Goal: Information Seeking & Learning: Learn about a topic

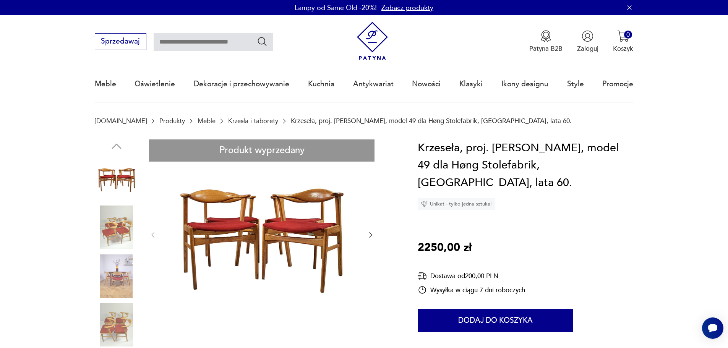
click at [237, 119] on link "Krzesła i taborety" at bounding box center [253, 120] width 50 height 7
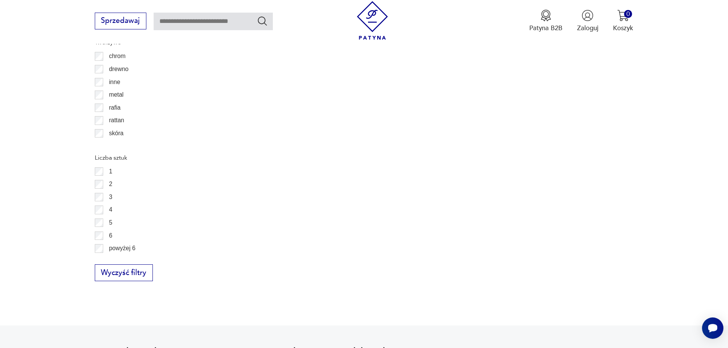
scroll to position [1248, 0]
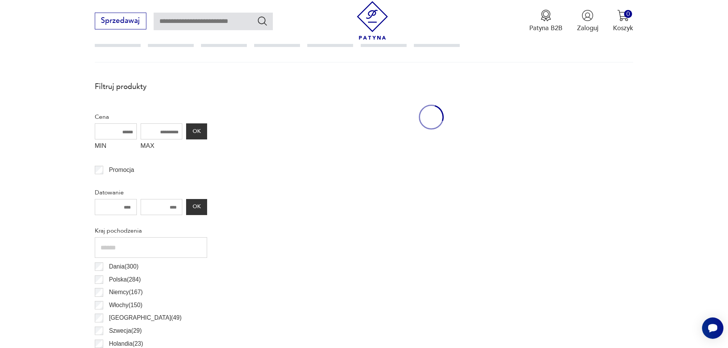
scroll to position [255, 0]
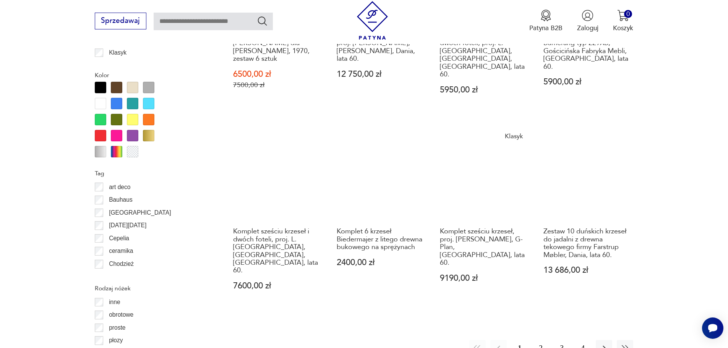
scroll to position [905, 0]
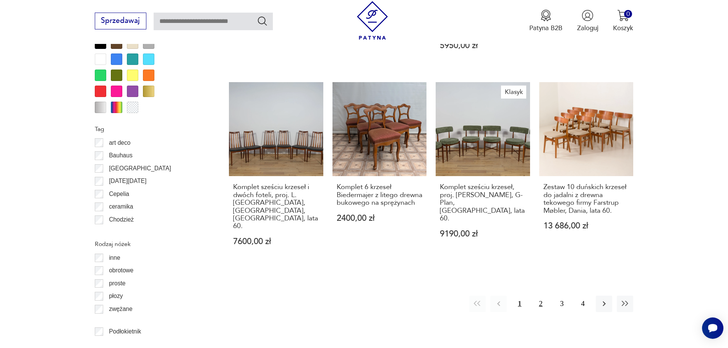
click at [546, 296] on button "2" at bounding box center [541, 304] width 16 height 16
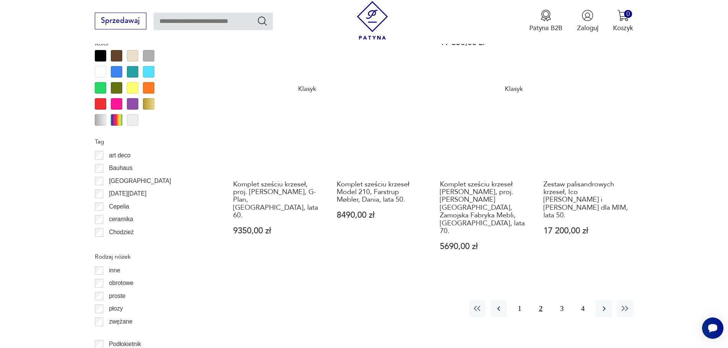
scroll to position [943, 0]
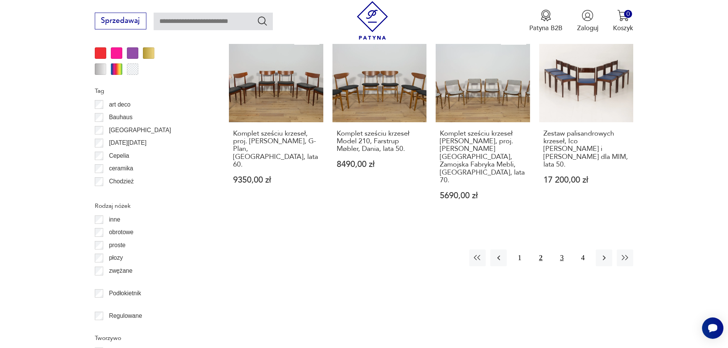
click at [560, 250] on button "3" at bounding box center [562, 258] width 16 height 16
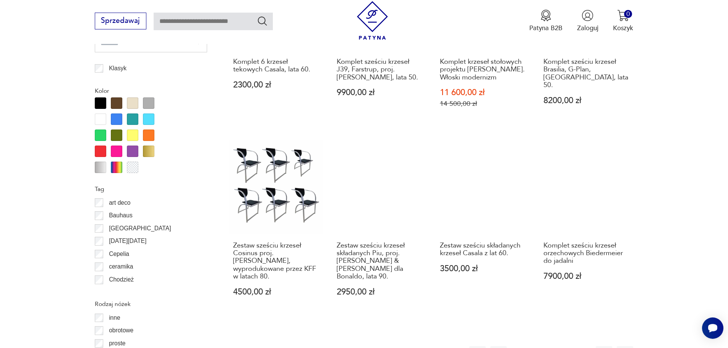
scroll to position [879, 0]
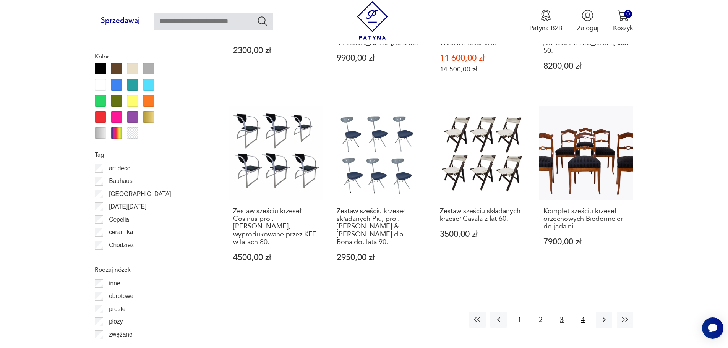
click at [588, 312] on button "4" at bounding box center [583, 320] width 16 height 16
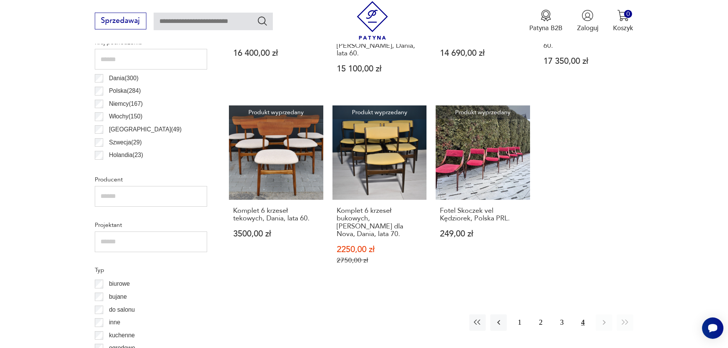
scroll to position [484, 0]
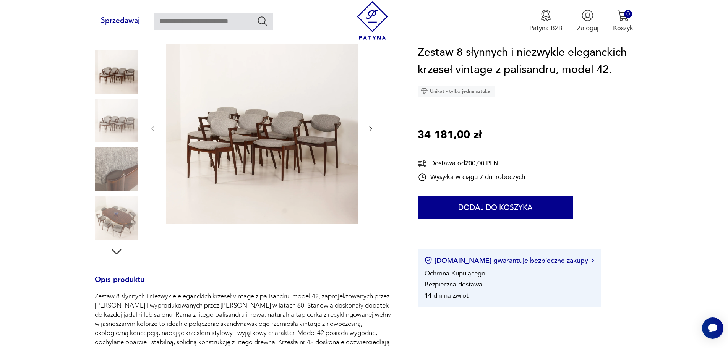
scroll to position [102, 0]
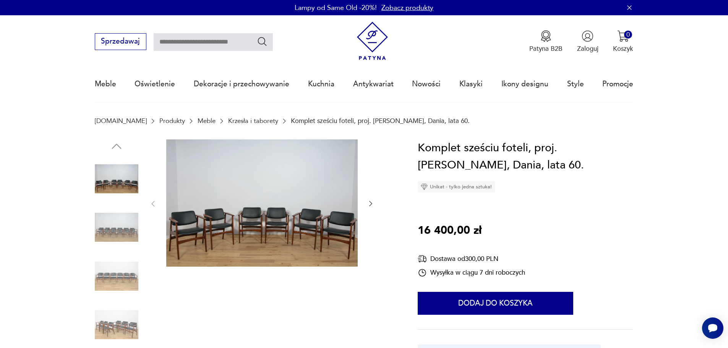
click at [115, 190] on img at bounding box center [117, 179] width 44 height 44
click at [260, 213] on img at bounding box center [262, 204] width 192 height 128
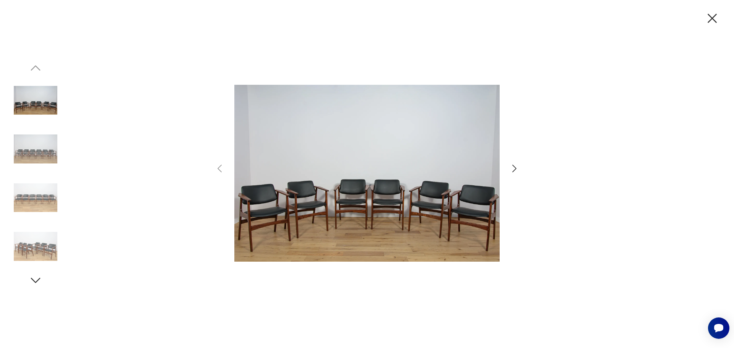
click at [513, 167] on icon "button" at bounding box center [514, 168] width 11 height 11
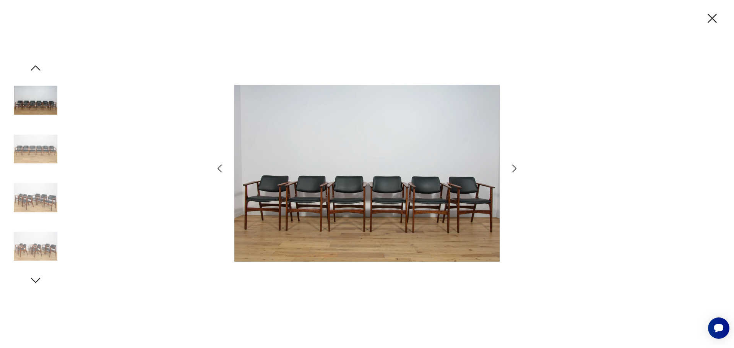
click at [513, 167] on icon "button" at bounding box center [514, 168] width 11 height 11
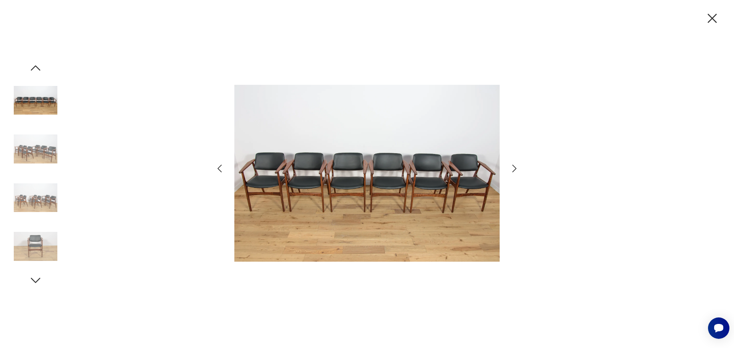
click at [512, 169] on icon "button" at bounding box center [514, 168] width 11 height 11
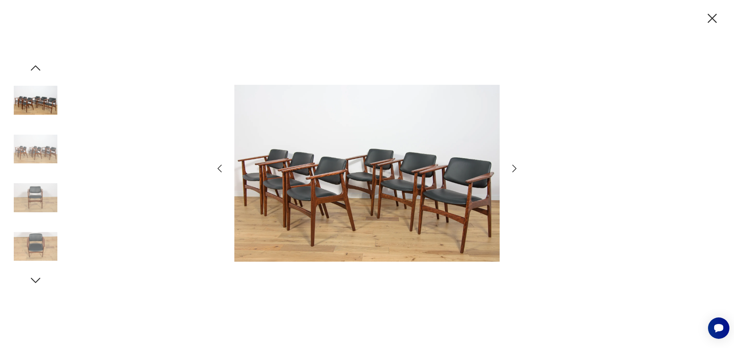
click at [512, 169] on icon "button" at bounding box center [514, 168] width 11 height 11
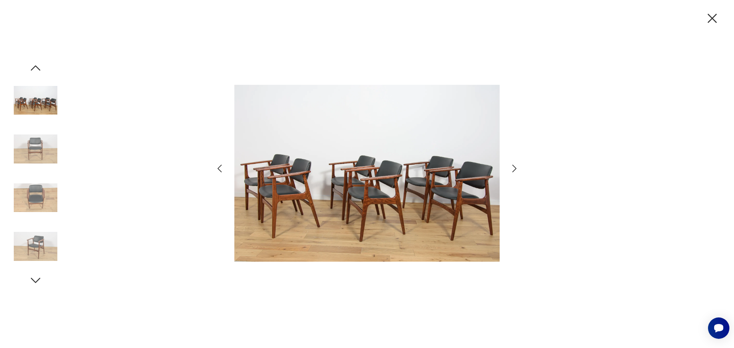
click at [512, 169] on icon "button" at bounding box center [514, 168] width 11 height 11
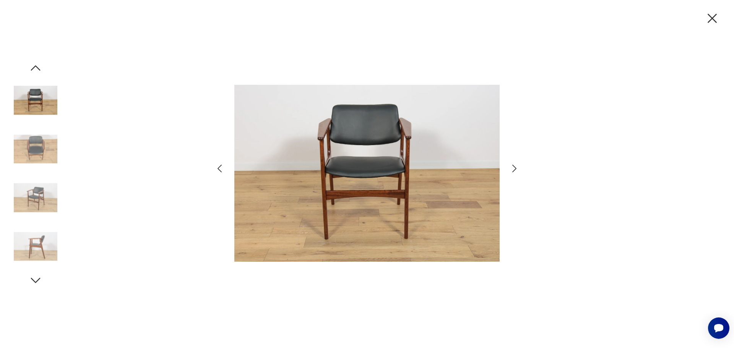
click at [512, 170] on icon "button" at bounding box center [514, 168] width 11 height 11
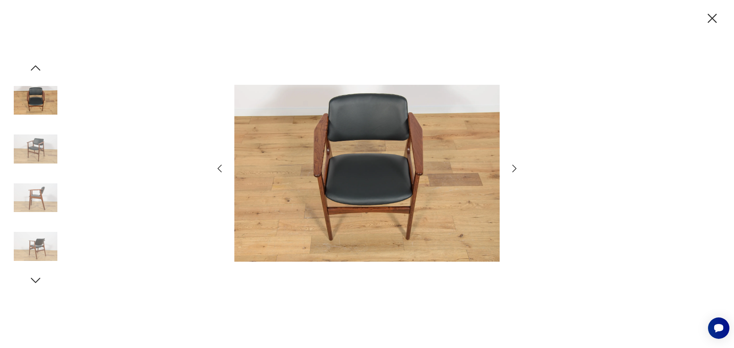
click at [512, 170] on icon "button" at bounding box center [514, 168] width 11 height 11
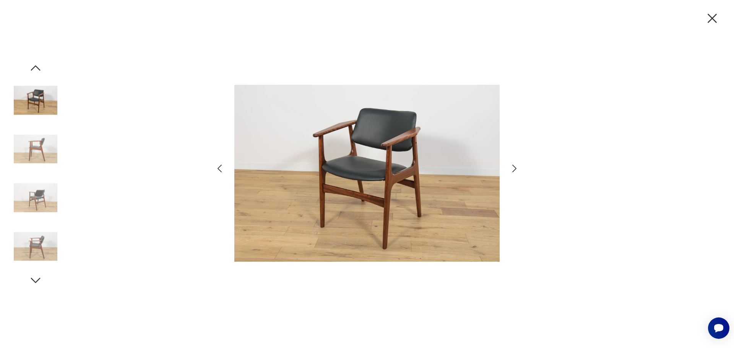
click at [512, 170] on icon "button" at bounding box center [514, 168] width 11 height 11
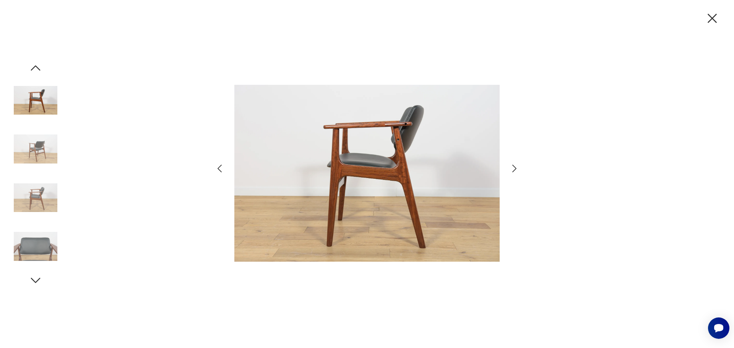
click at [512, 171] on icon "button" at bounding box center [514, 168] width 11 height 11
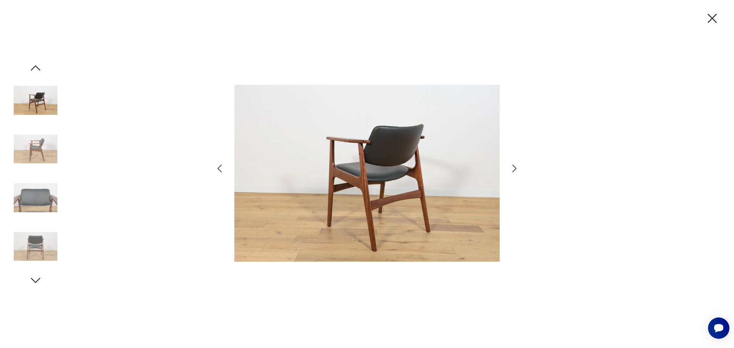
click at [512, 171] on icon "button" at bounding box center [514, 168] width 11 height 11
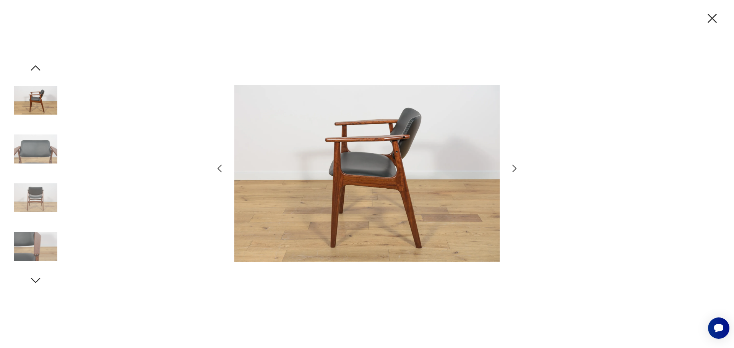
click at [512, 171] on icon "button" at bounding box center [514, 168] width 11 height 11
